Goal: Task Accomplishment & Management: Complete application form

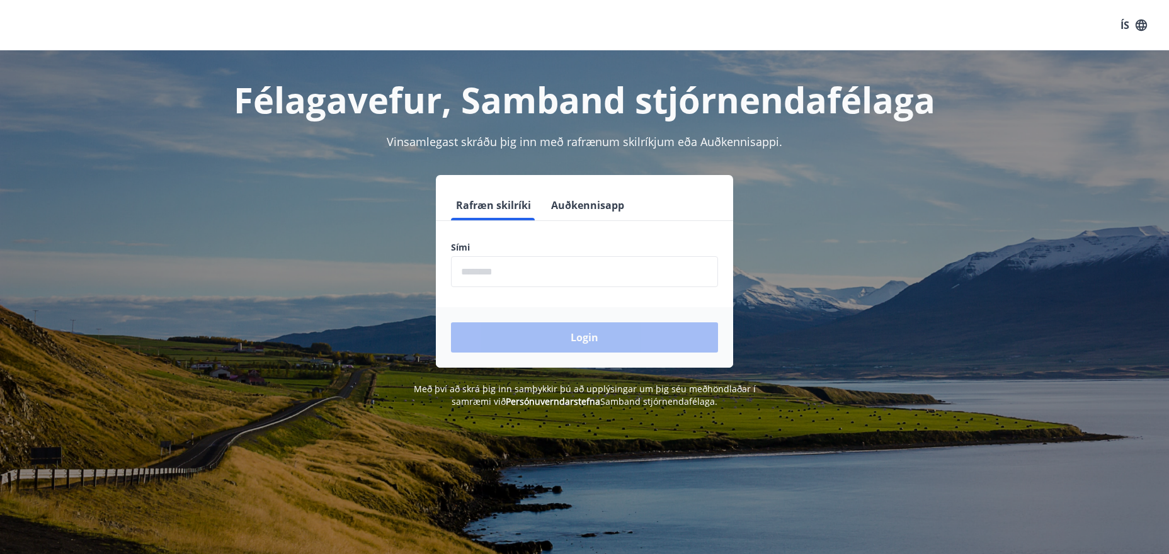
click at [585, 275] on input "phone" at bounding box center [584, 271] width 267 height 31
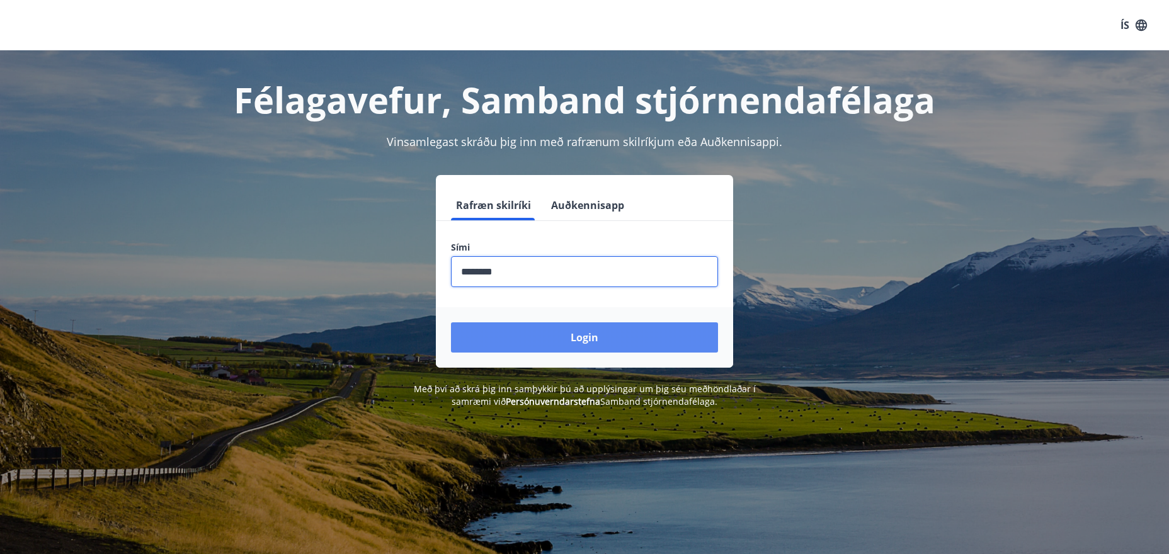
type input "********"
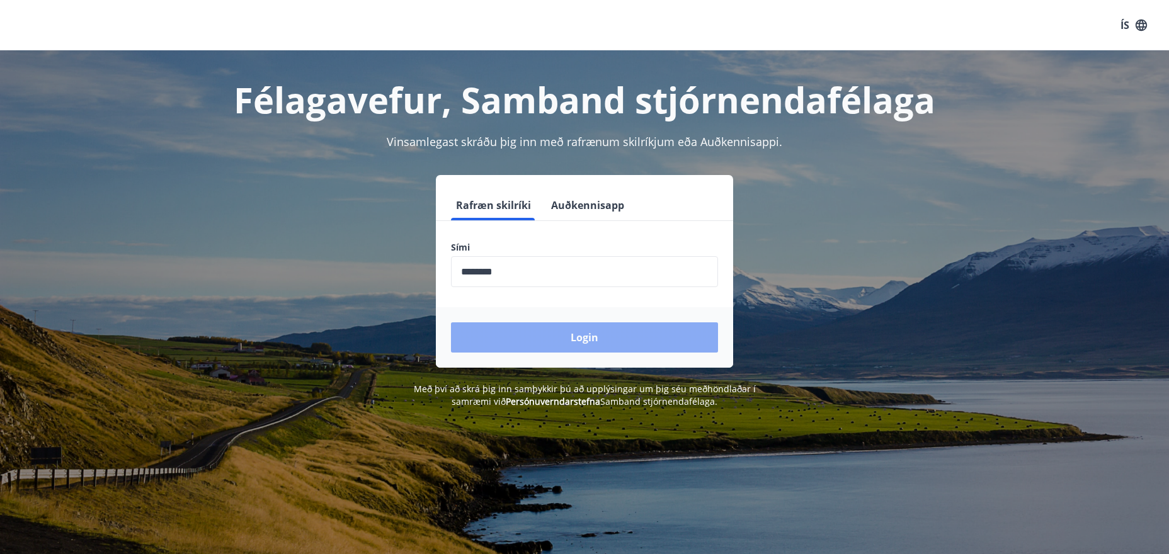
click at [610, 340] on button "Login" at bounding box center [584, 337] width 267 height 30
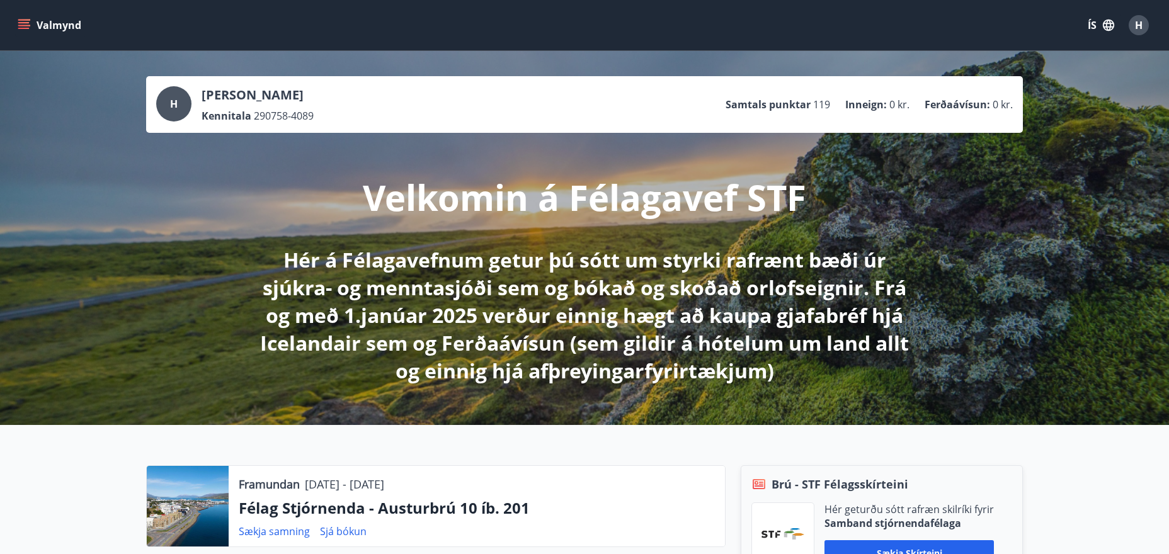
click at [25, 23] on icon "menu" at bounding box center [23, 22] width 11 height 1
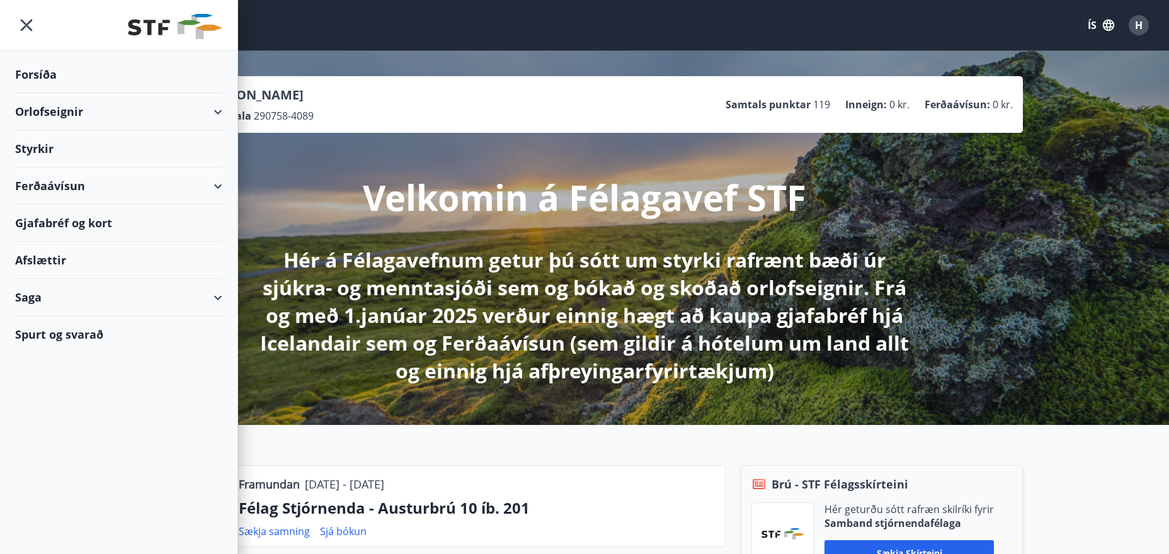
click at [37, 148] on div "Styrkir" at bounding box center [118, 148] width 207 height 37
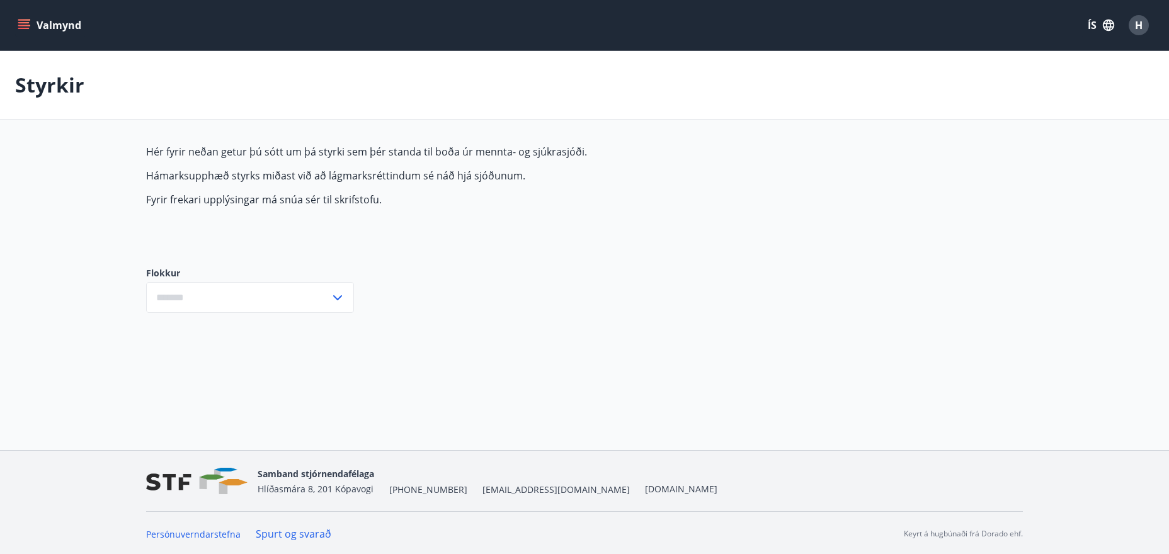
type input "***"
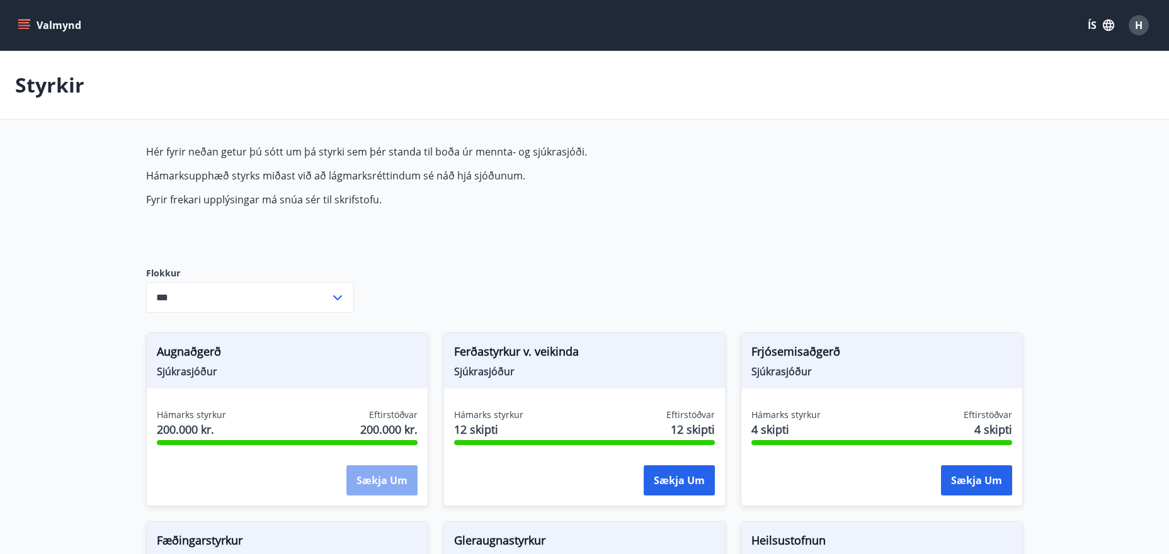
click at [384, 480] on button "Sækja um" at bounding box center [381, 480] width 71 height 30
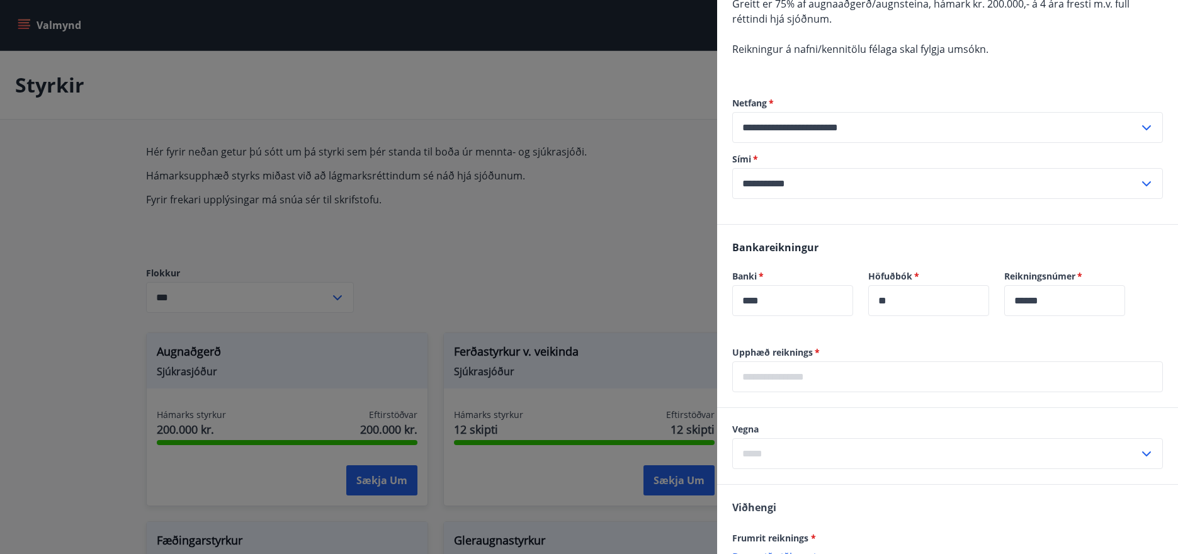
scroll to position [189, 0]
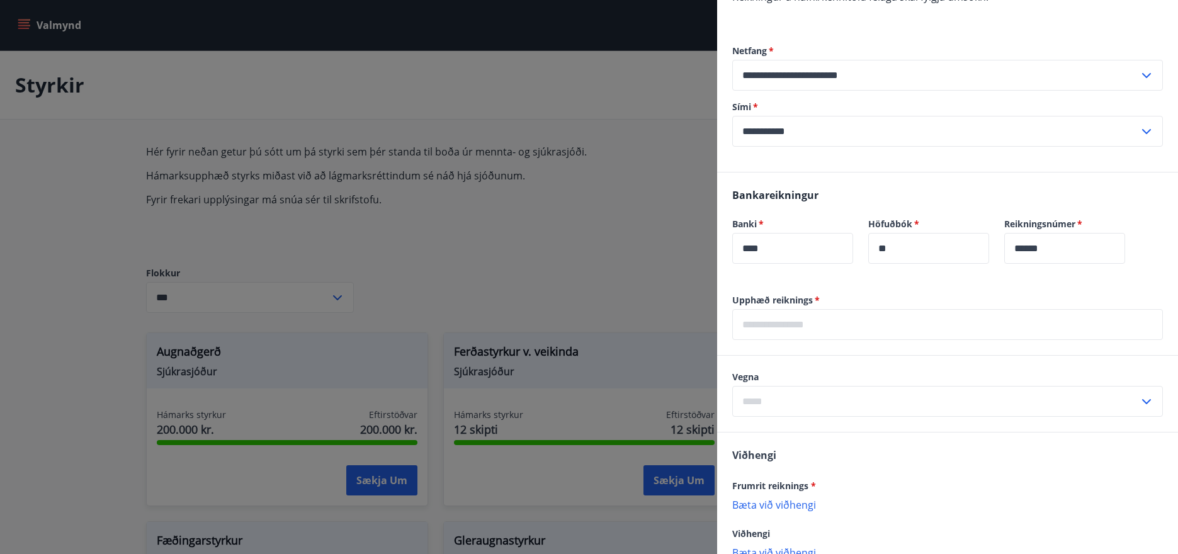
click at [839, 325] on input "text" at bounding box center [947, 324] width 431 height 31
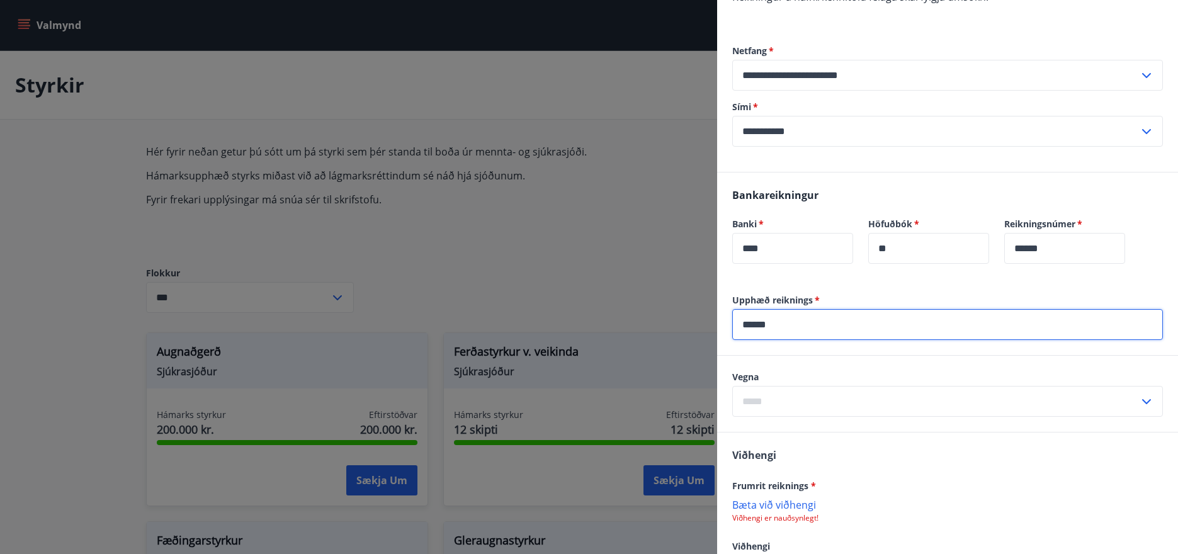
type input "******"
click at [1139, 401] on icon at bounding box center [1146, 401] width 15 height 15
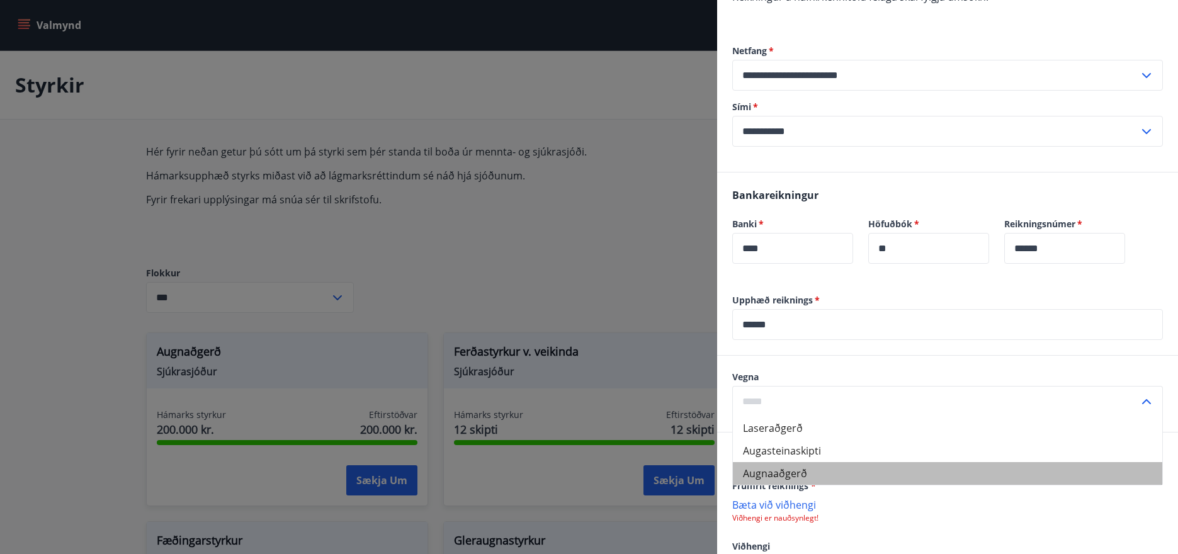
click at [1121, 476] on li "Augnaaðgerð" at bounding box center [947, 473] width 429 height 23
type input "**********"
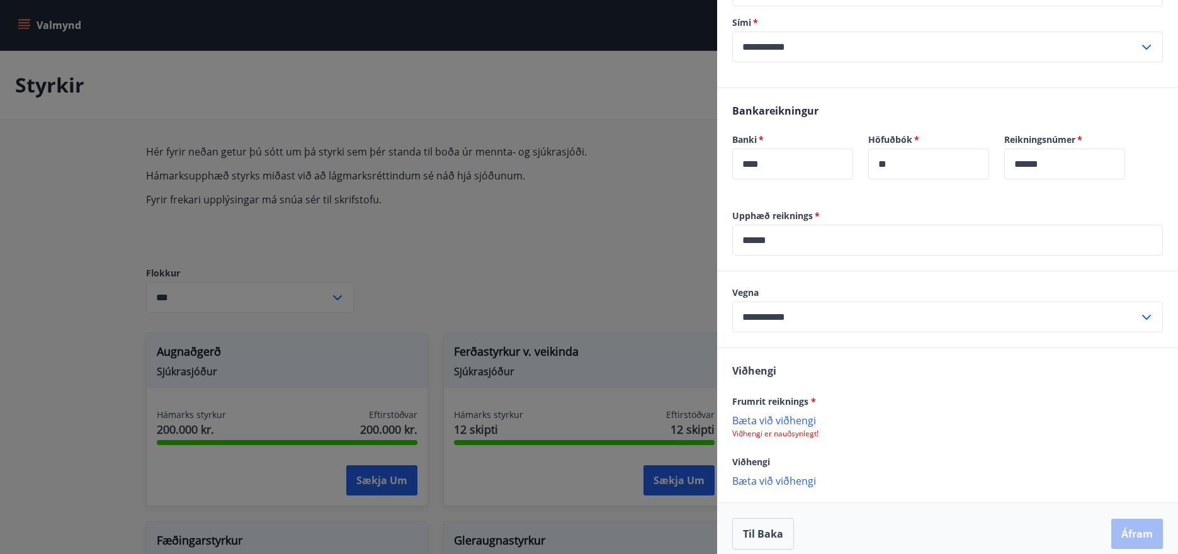
scroll to position [284, 0]
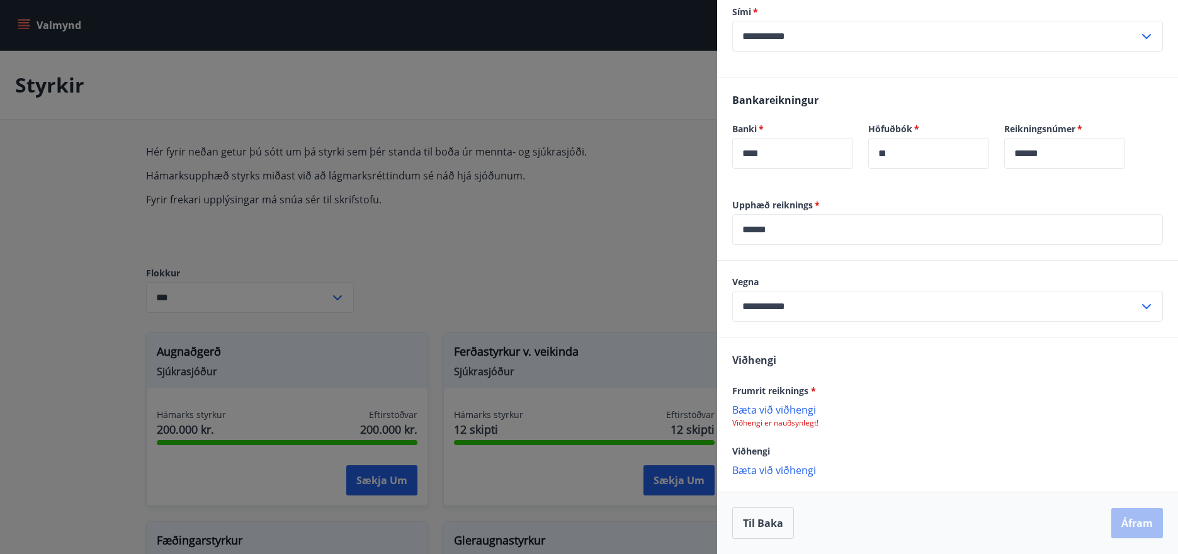
click at [770, 361] on span "Viðhengi" at bounding box center [754, 360] width 44 height 14
click at [785, 411] on p "Bæta við viðhengi" at bounding box center [947, 409] width 431 height 13
click at [1132, 526] on button "Áfram" at bounding box center [1137, 524] width 52 height 30
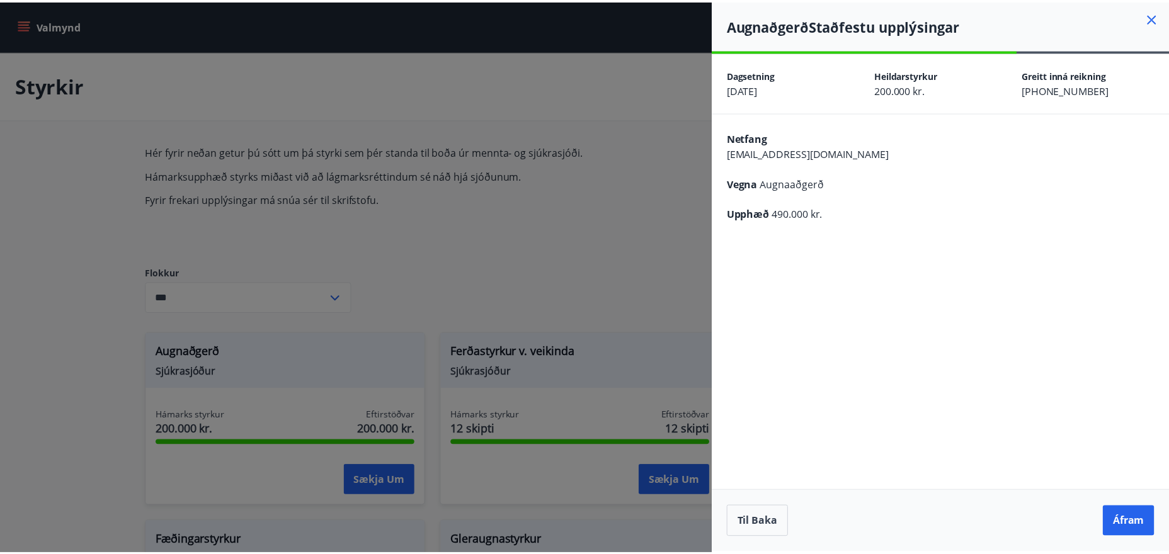
scroll to position [0, 0]
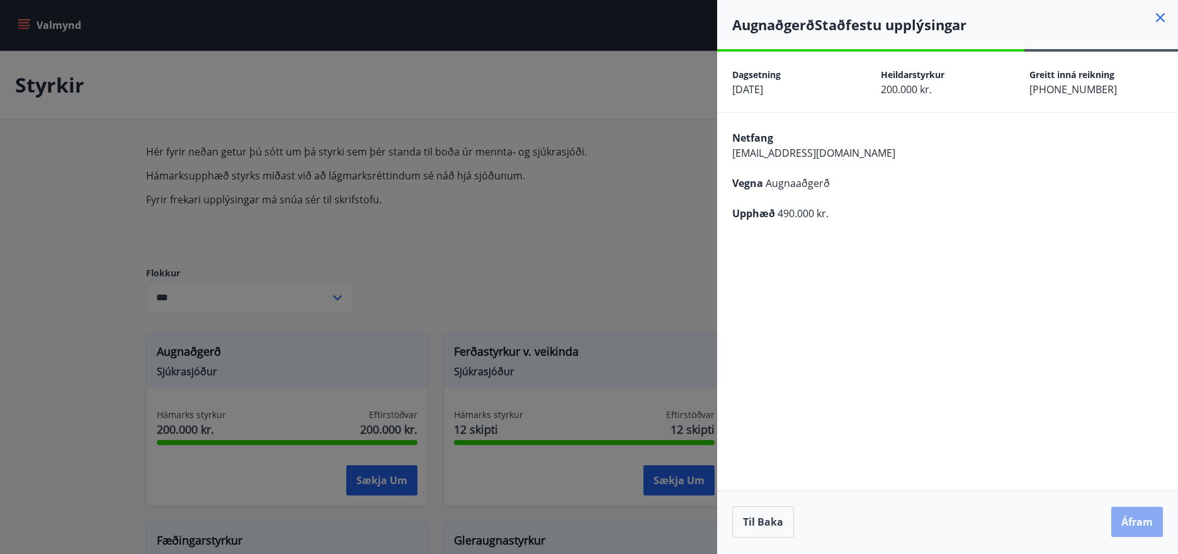
click at [1146, 521] on button "Áfram" at bounding box center [1137, 522] width 52 height 30
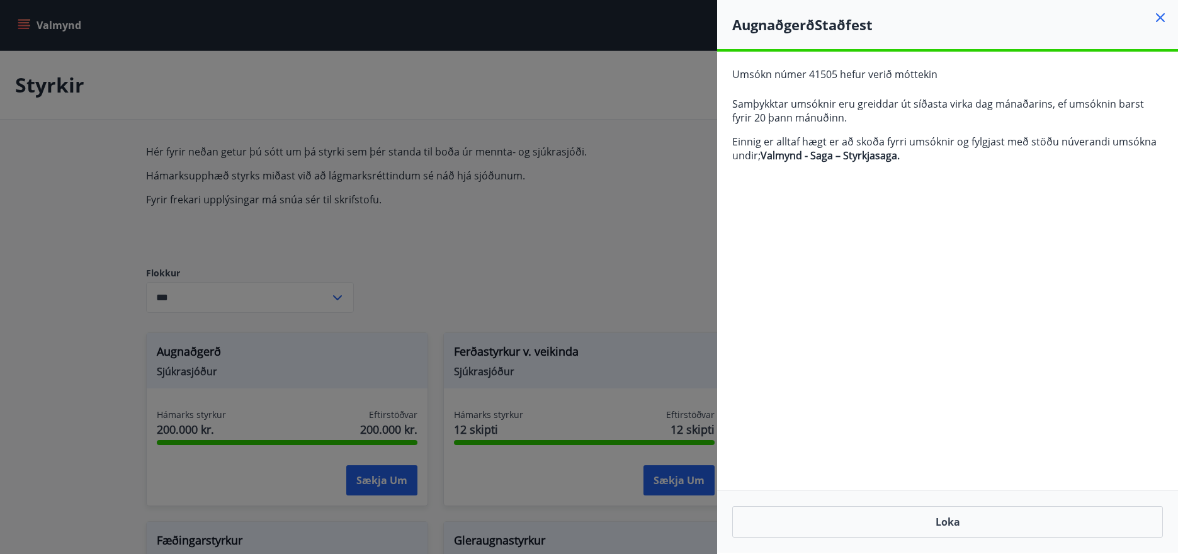
click at [1163, 18] on icon at bounding box center [1160, 17] width 15 height 15
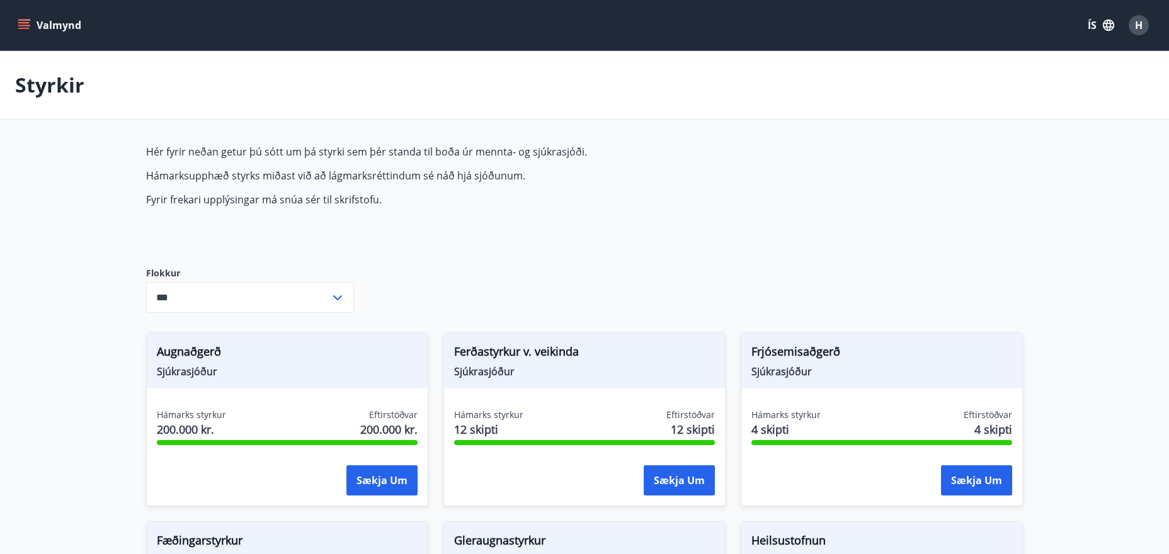
click at [23, 26] on icon "menu" at bounding box center [24, 25] width 13 height 13
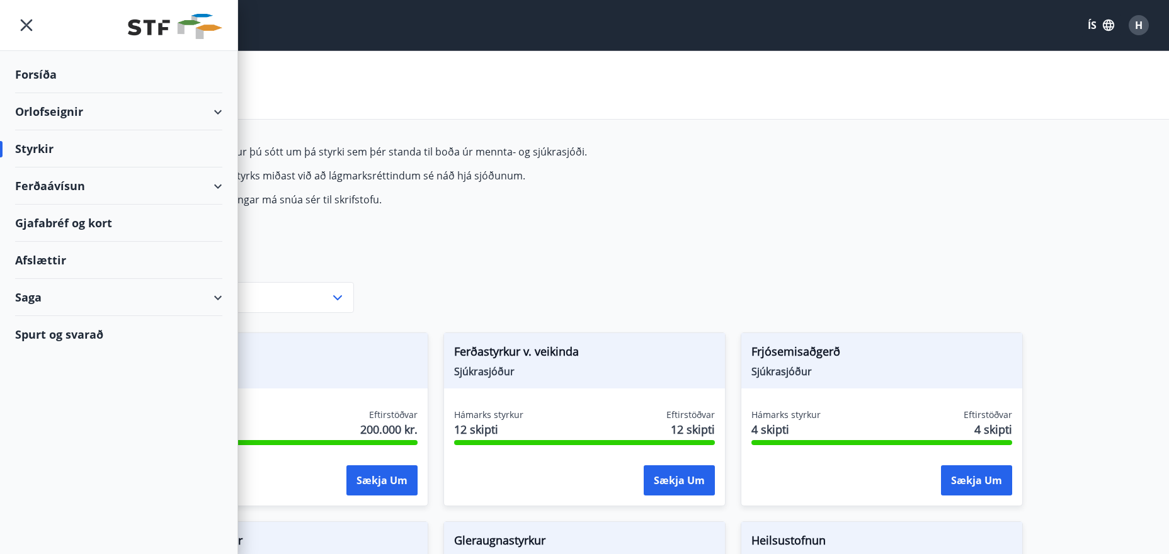
click at [218, 297] on div "Saga" at bounding box center [118, 297] width 207 height 37
click at [74, 463] on div "Styrkjasaga" at bounding box center [118, 461] width 187 height 26
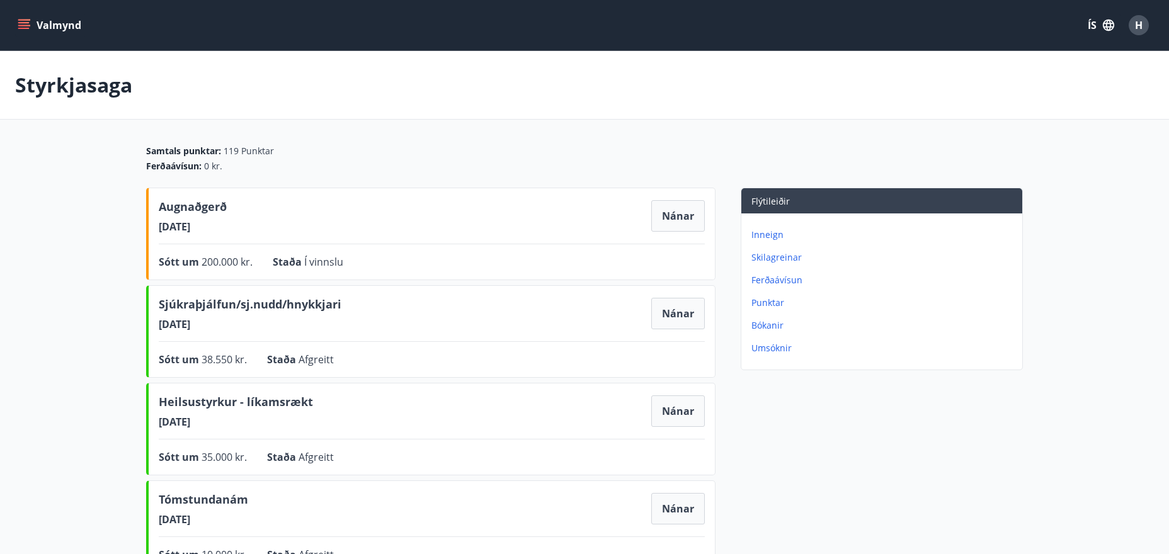
click at [25, 26] on icon "menu" at bounding box center [24, 25] width 13 height 13
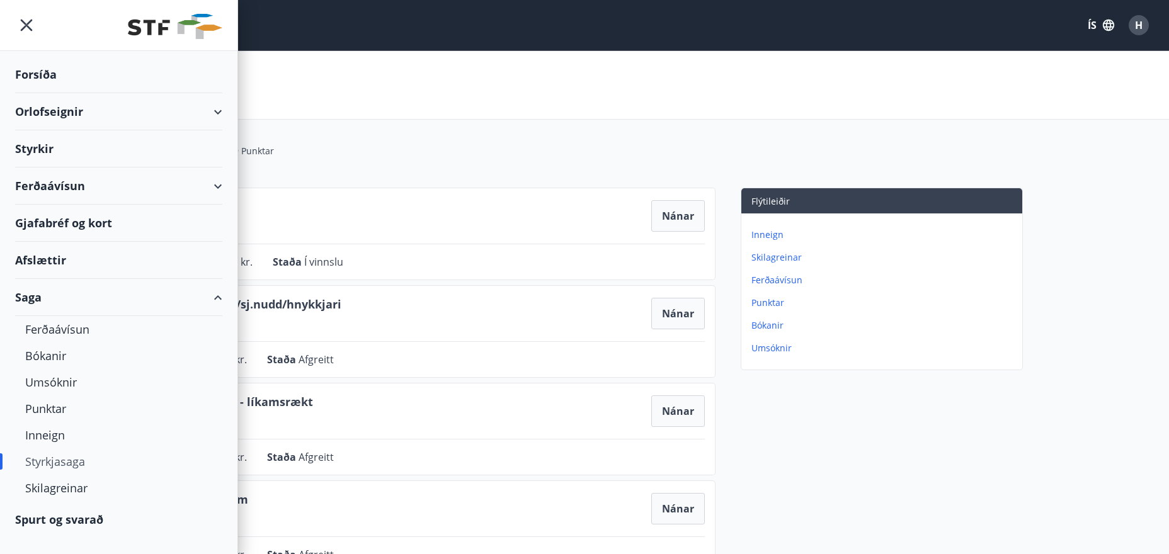
click at [39, 150] on div "Styrkir" at bounding box center [118, 148] width 207 height 37
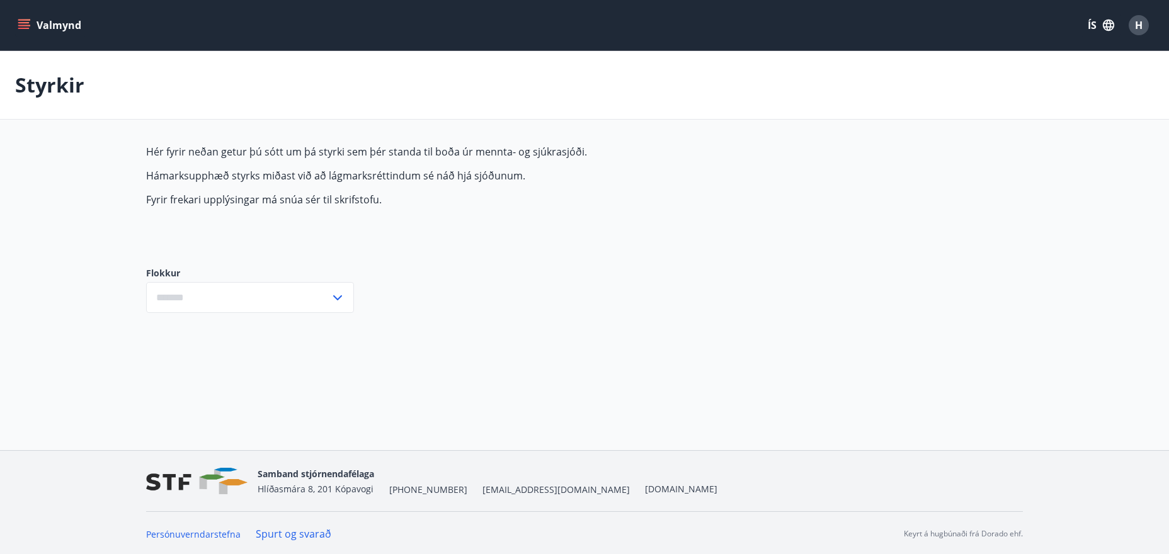
type input "***"
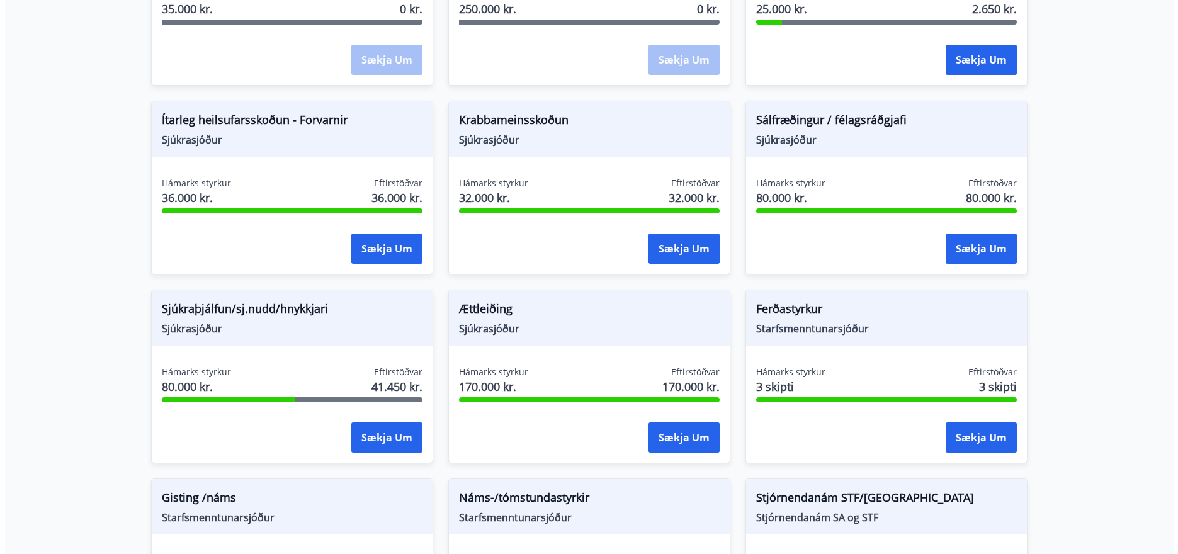
scroll to position [882, 0]
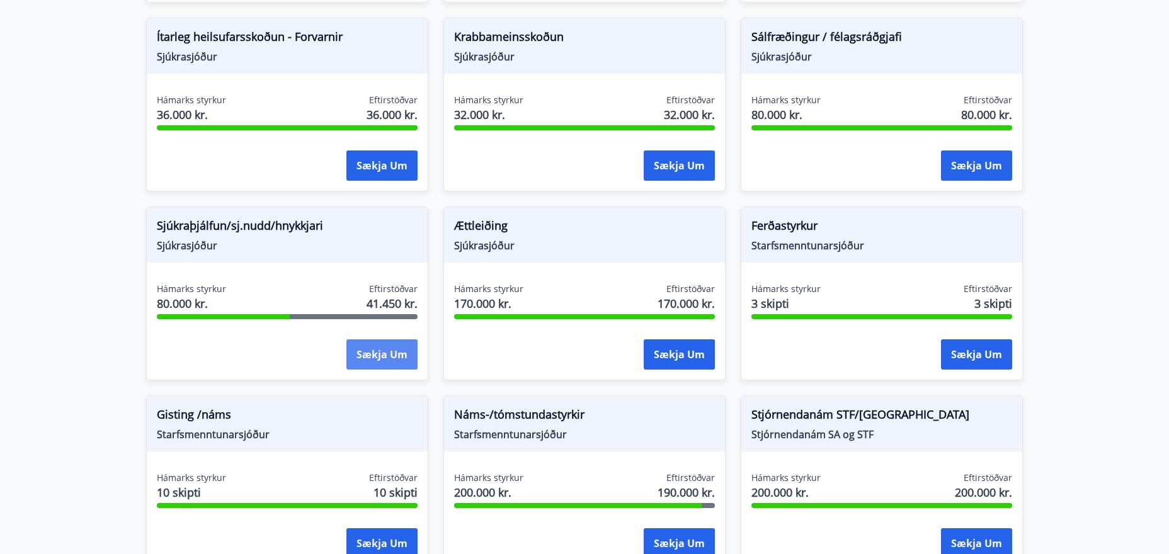
click at [378, 357] on button "Sækja um" at bounding box center [381, 354] width 71 height 30
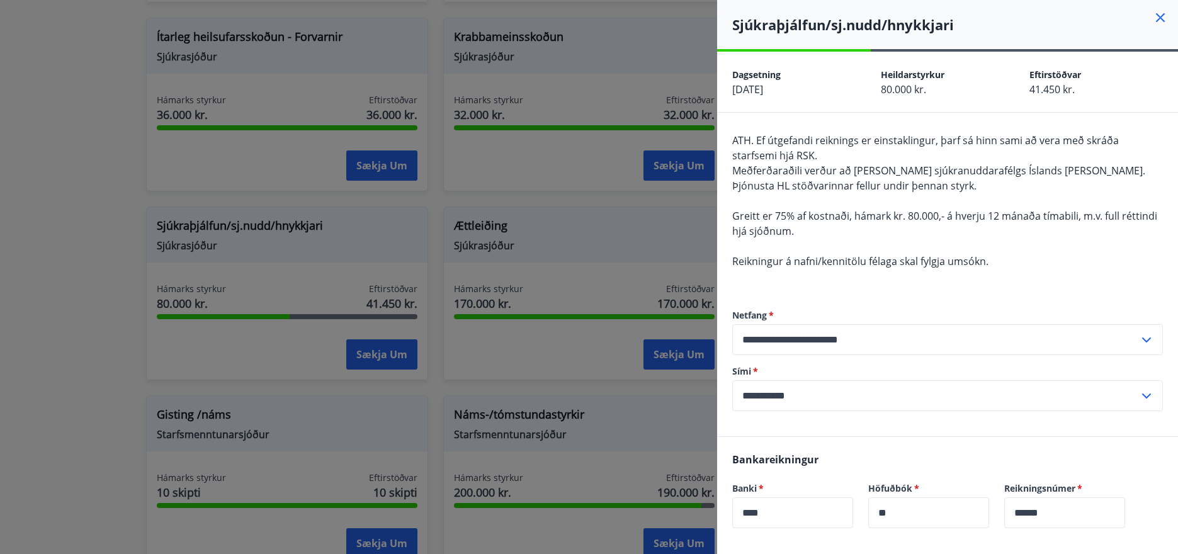
click at [1033, 23] on h4 "Sjúkraþjálfun/sj.nudd/hnykkjari" at bounding box center [955, 24] width 446 height 19
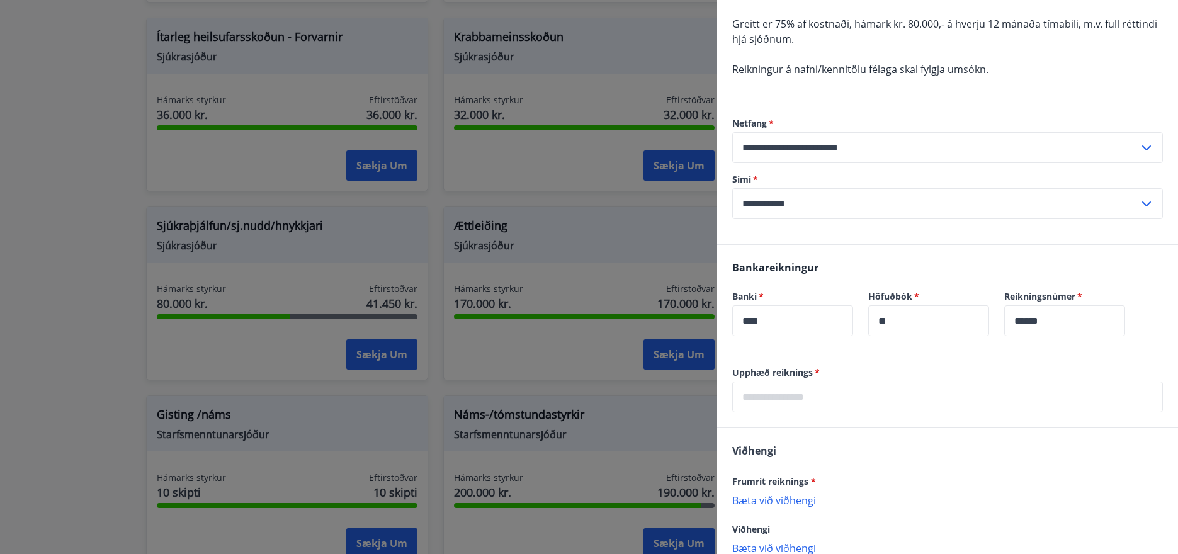
scroll to position [270, 0]
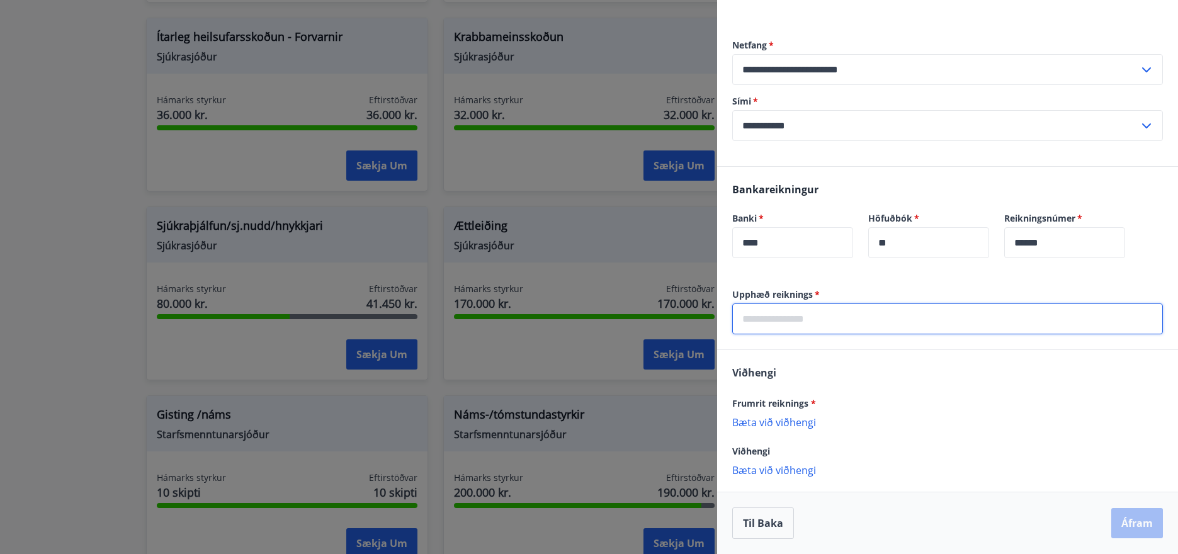
click at [809, 321] on input "text" at bounding box center [947, 319] width 431 height 31
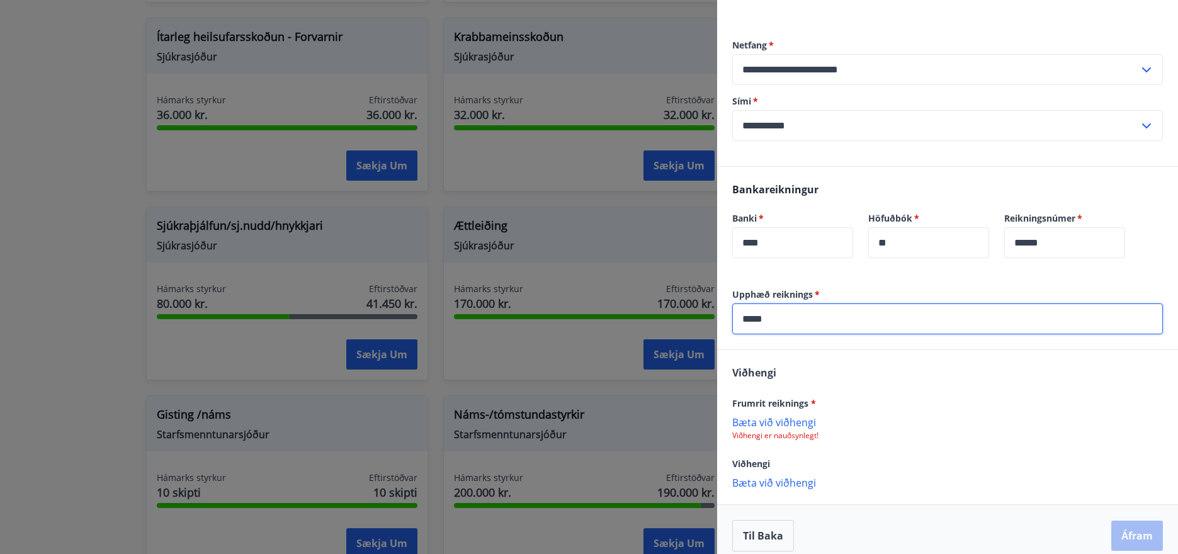
type input "*****"
click at [766, 424] on p "Bæta við viðhengi" at bounding box center [947, 422] width 431 height 13
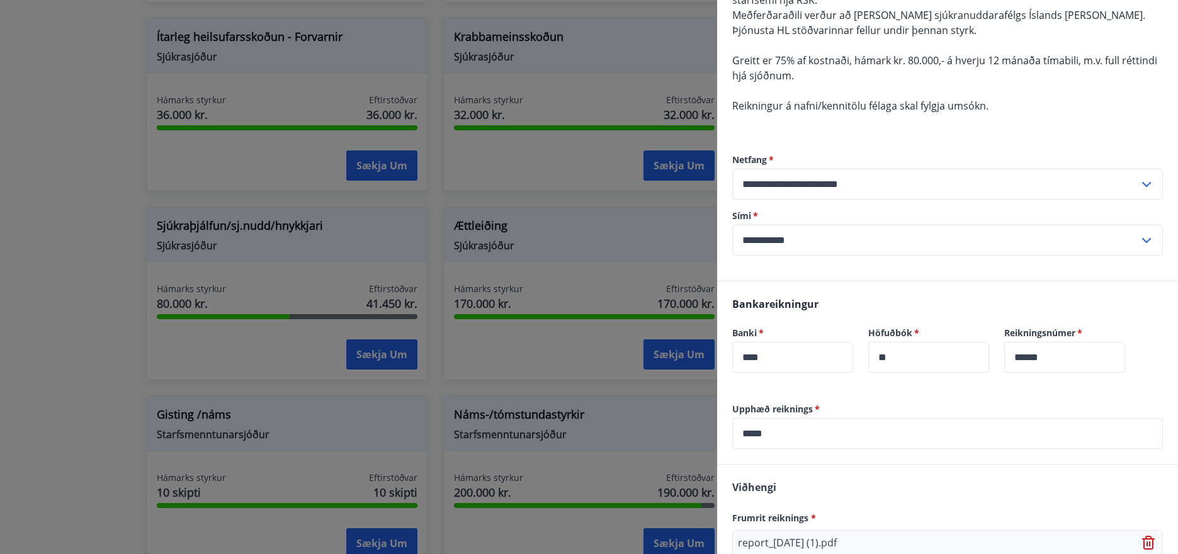
scroll to position [284, 0]
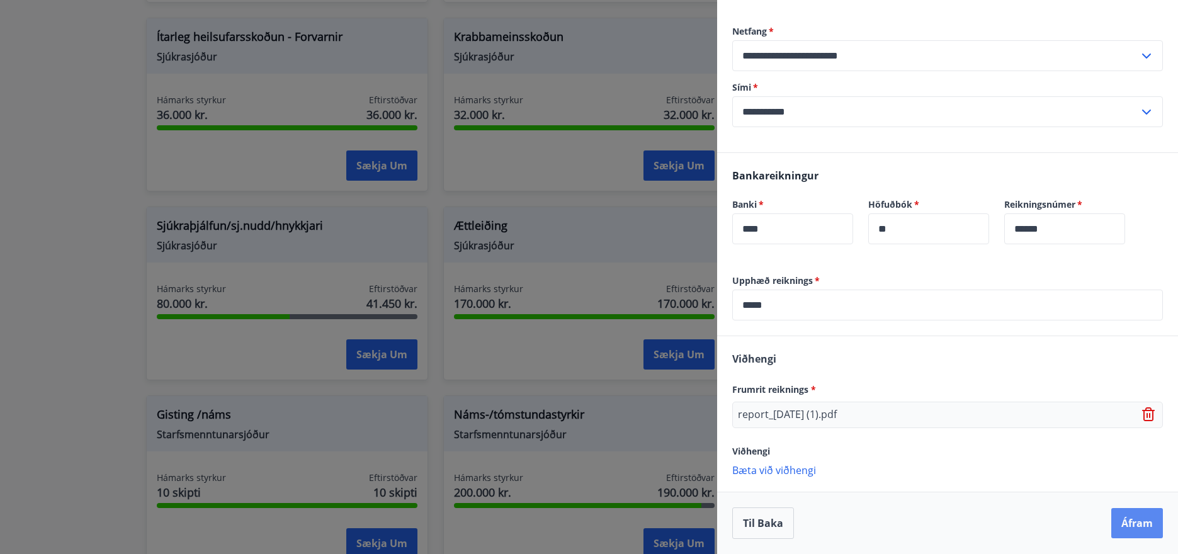
click at [1138, 519] on button "Áfram" at bounding box center [1137, 523] width 52 height 30
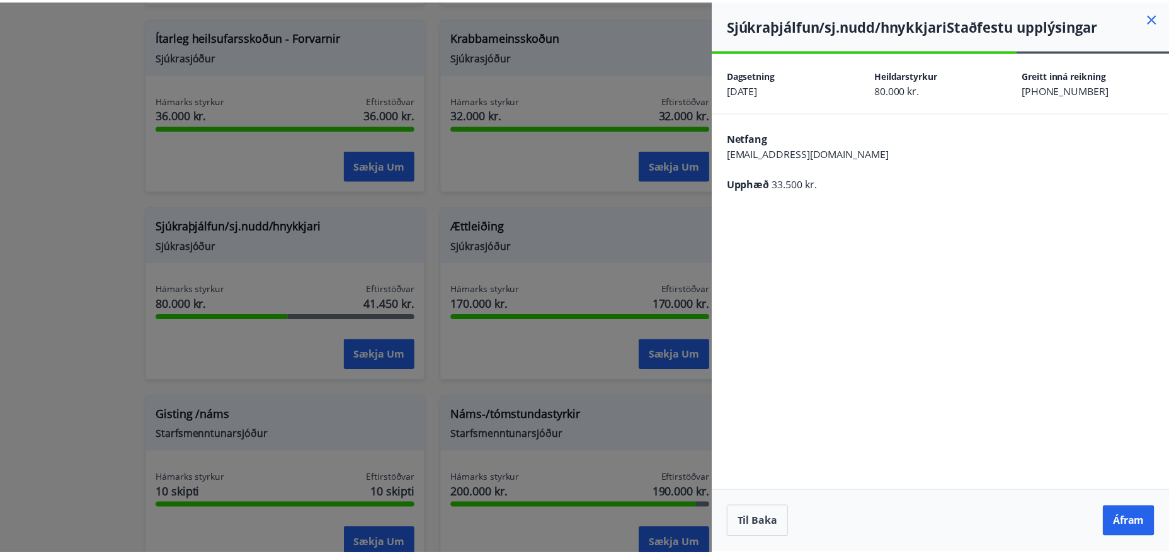
scroll to position [0, 0]
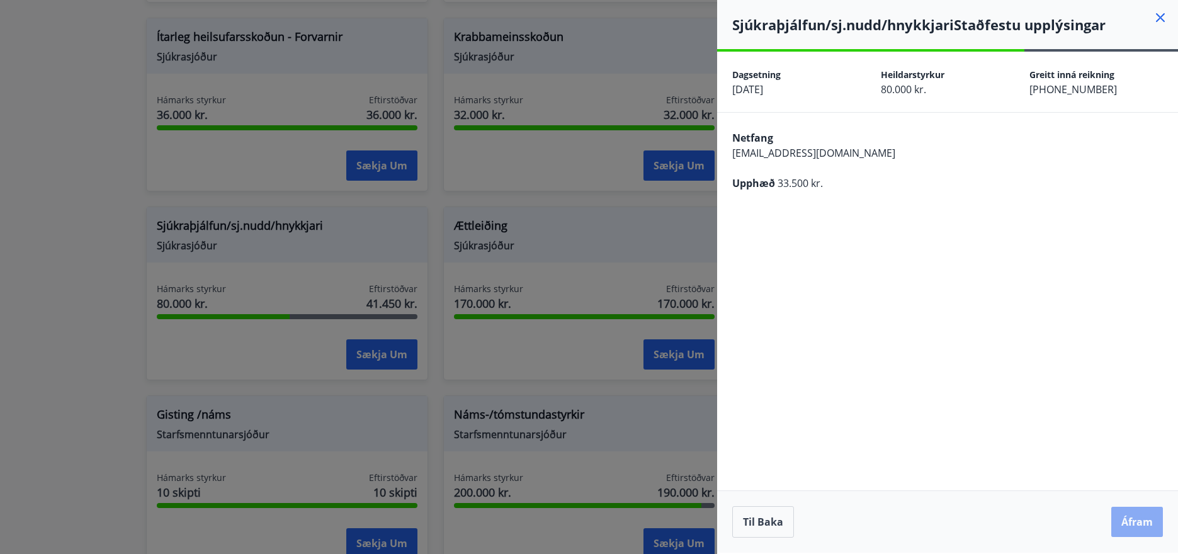
click at [1131, 520] on button "Áfram" at bounding box center [1137, 522] width 52 height 30
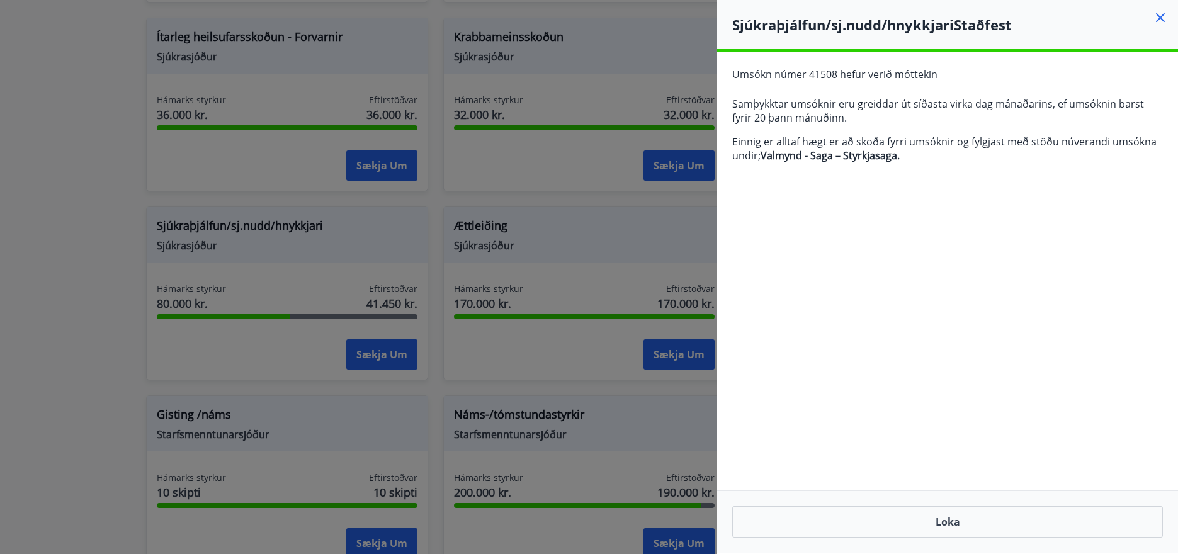
click at [1162, 18] on icon at bounding box center [1160, 17] width 15 height 15
